Goal: Task Accomplishment & Management: Use online tool/utility

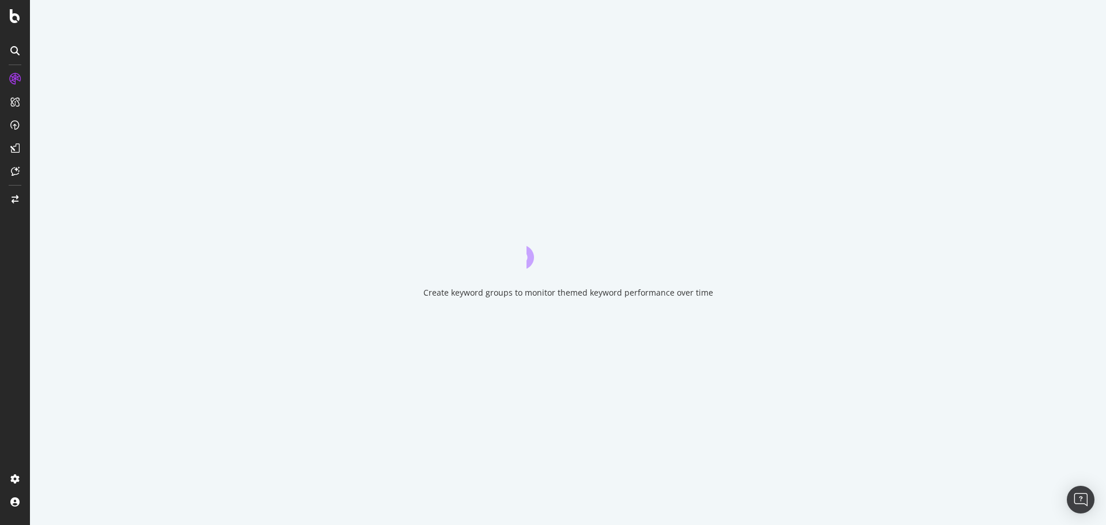
click at [1102, 394] on div "Create keyword groups to monitor themed keyword performance over time" at bounding box center [568, 262] width 1076 height 525
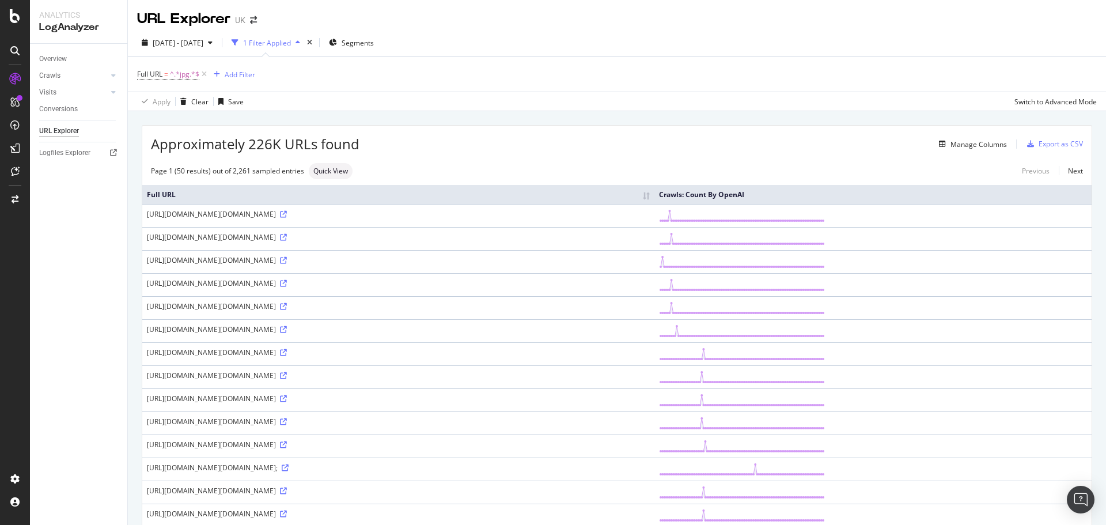
click at [551, 60] on div "Full URL = ^.*jpg.*$ Add Filter" at bounding box center [617, 74] width 960 height 35
